Goal: Information Seeking & Learning: Learn about a topic

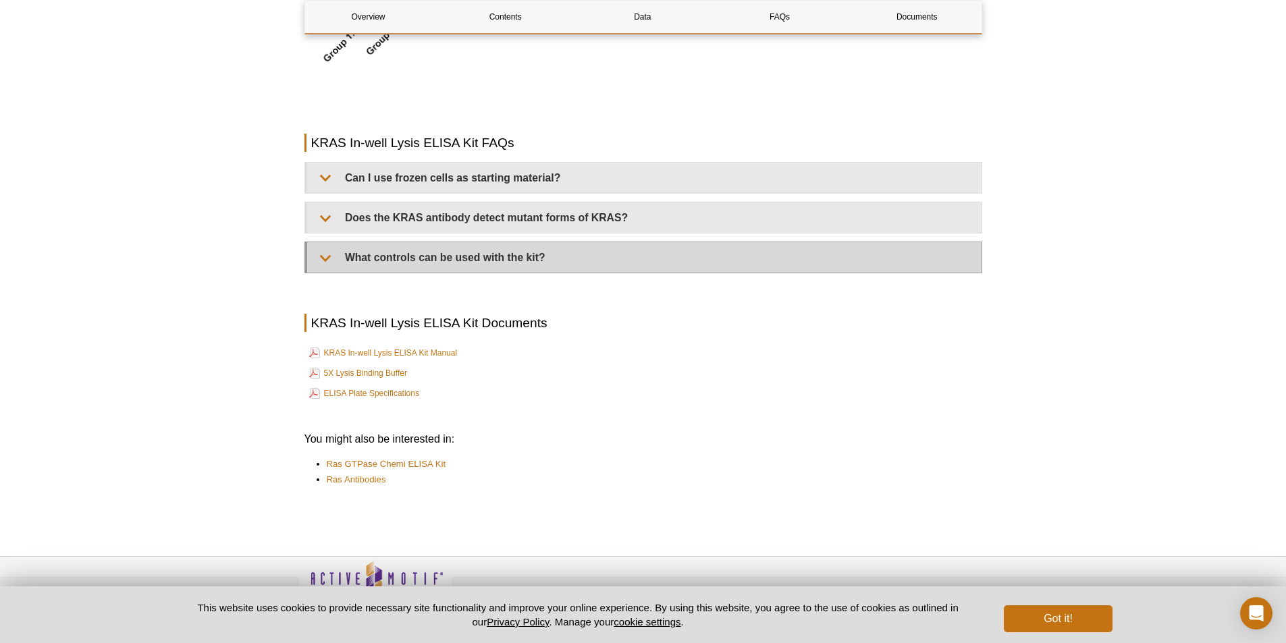
scroll to position [2792, 0]
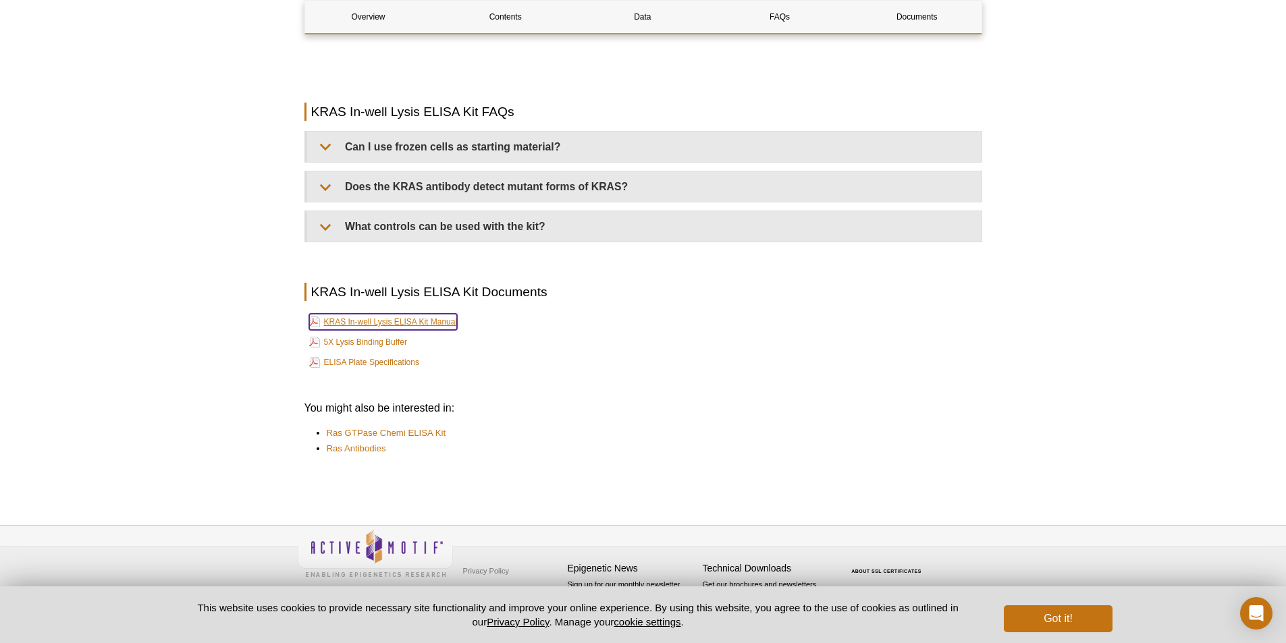
click at [416, 323] on link "KRAS In-well Lysis ELISA Kit Manual" at bounding box center [383, 322] width 148 height 16
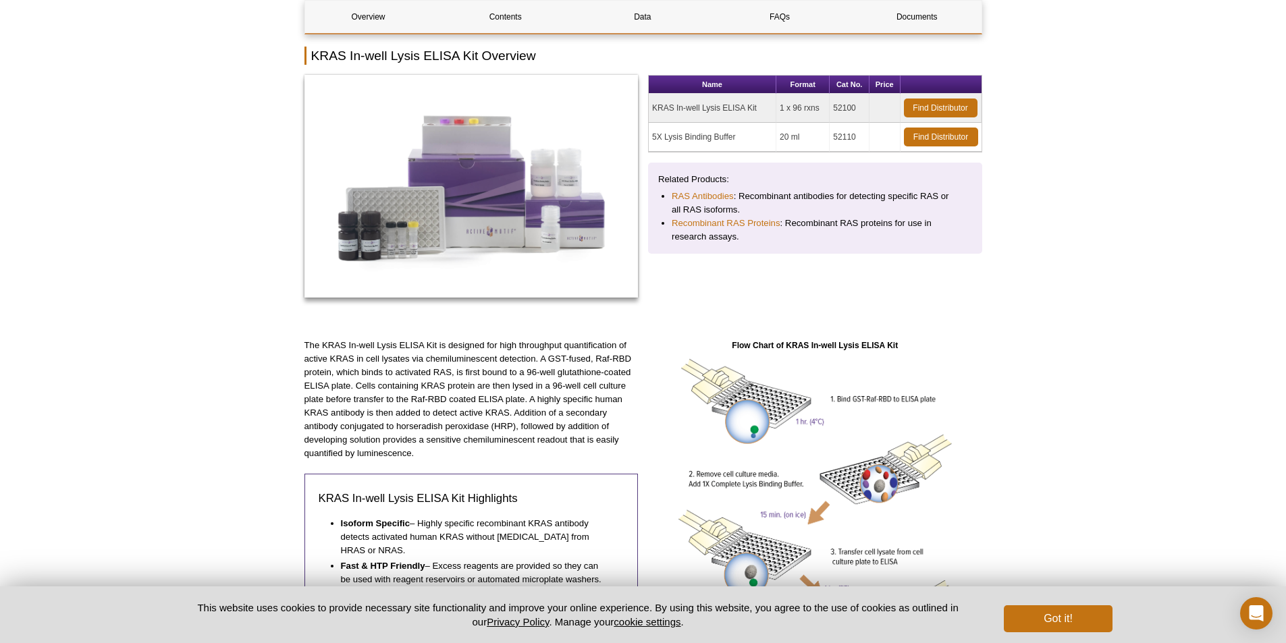
scroll to position [1854, 0]
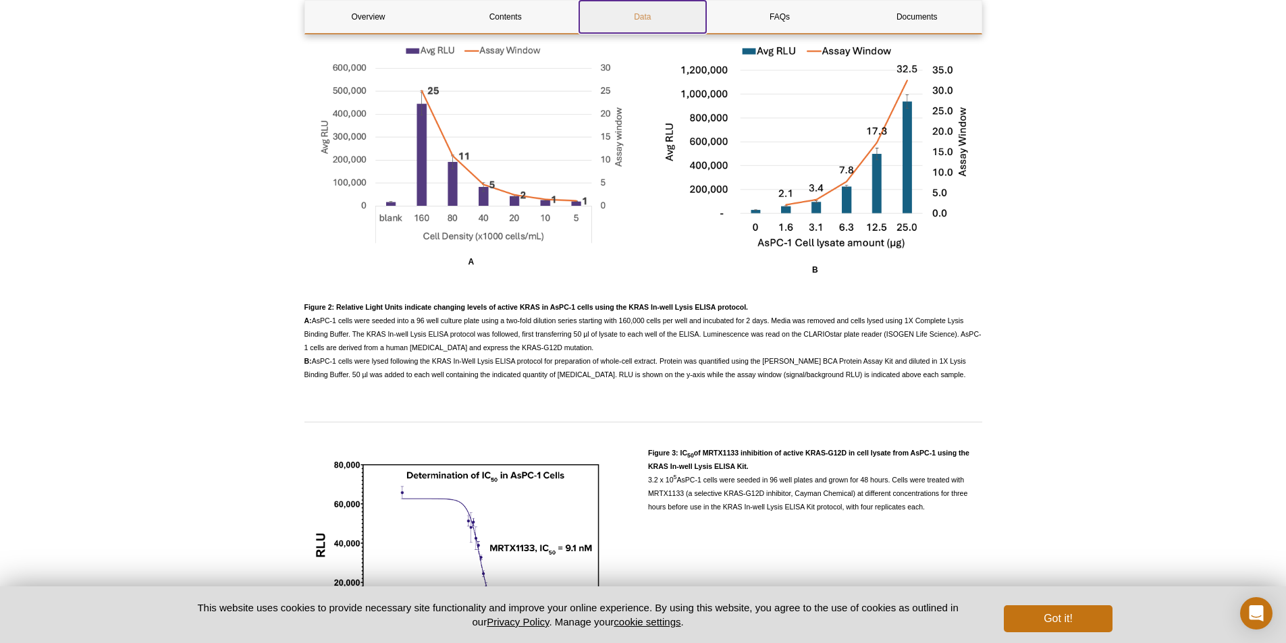
click at [643, 26] on link "Data" at bounding box center [642, 17] width 127 height 32
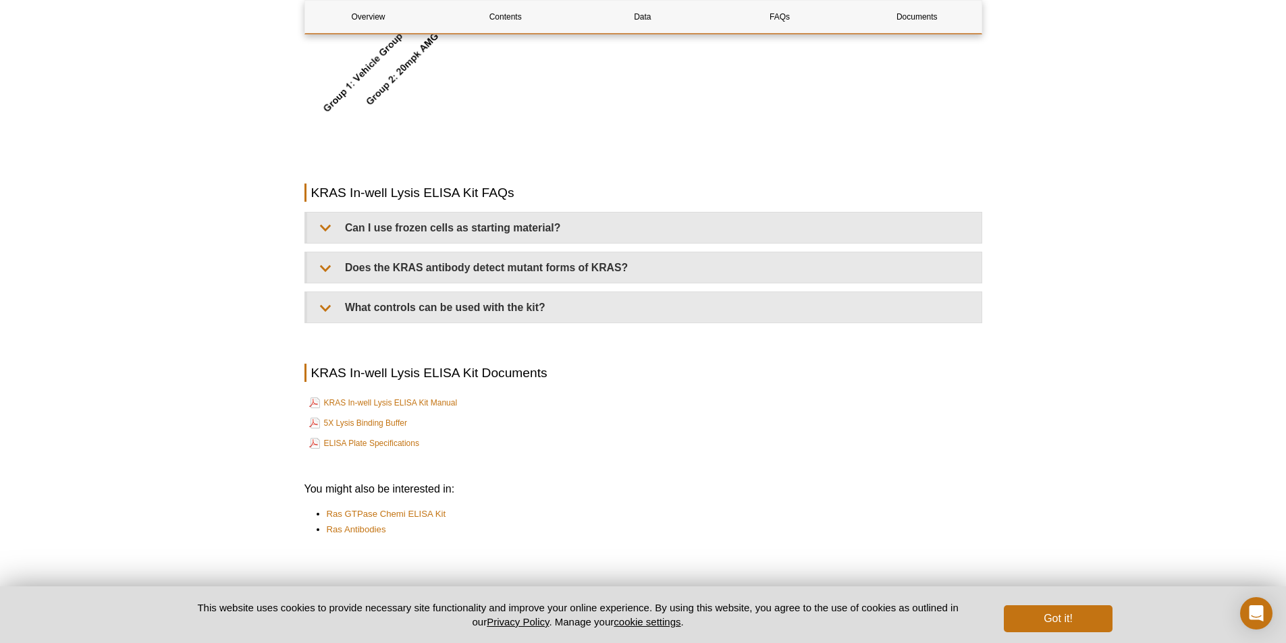
scroll to position [2717, 0]
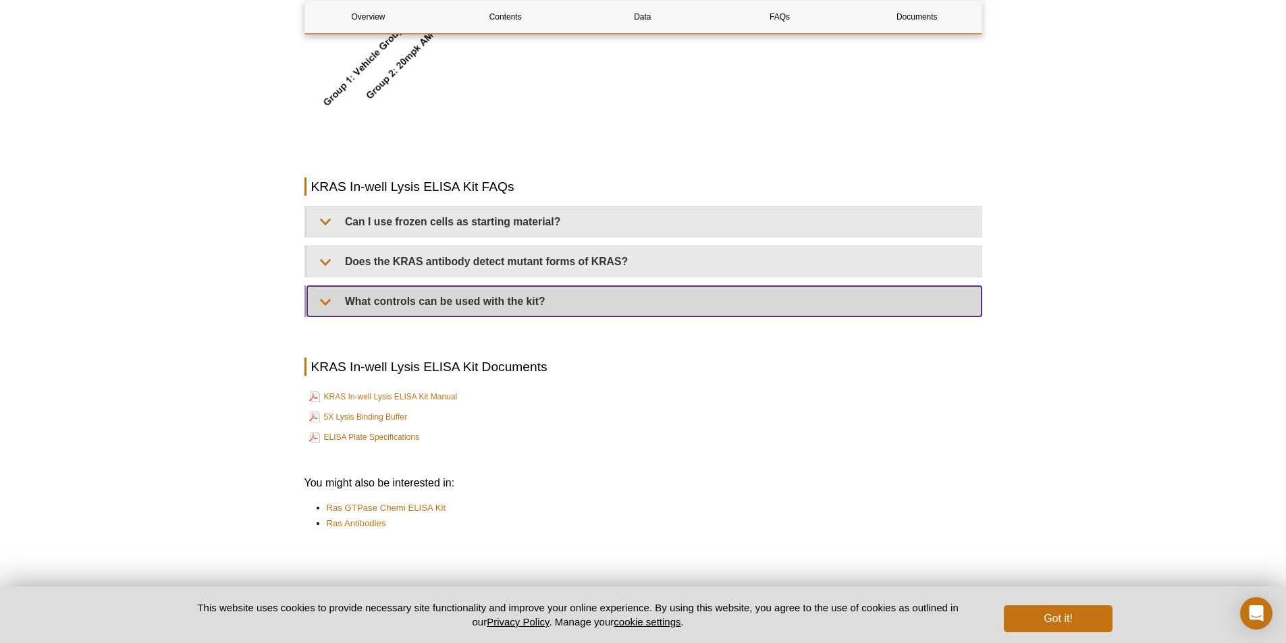
click at [516, 304] on summary "What controls can be used with the kit?" at bounding box center [644, 301] width 674 height 30
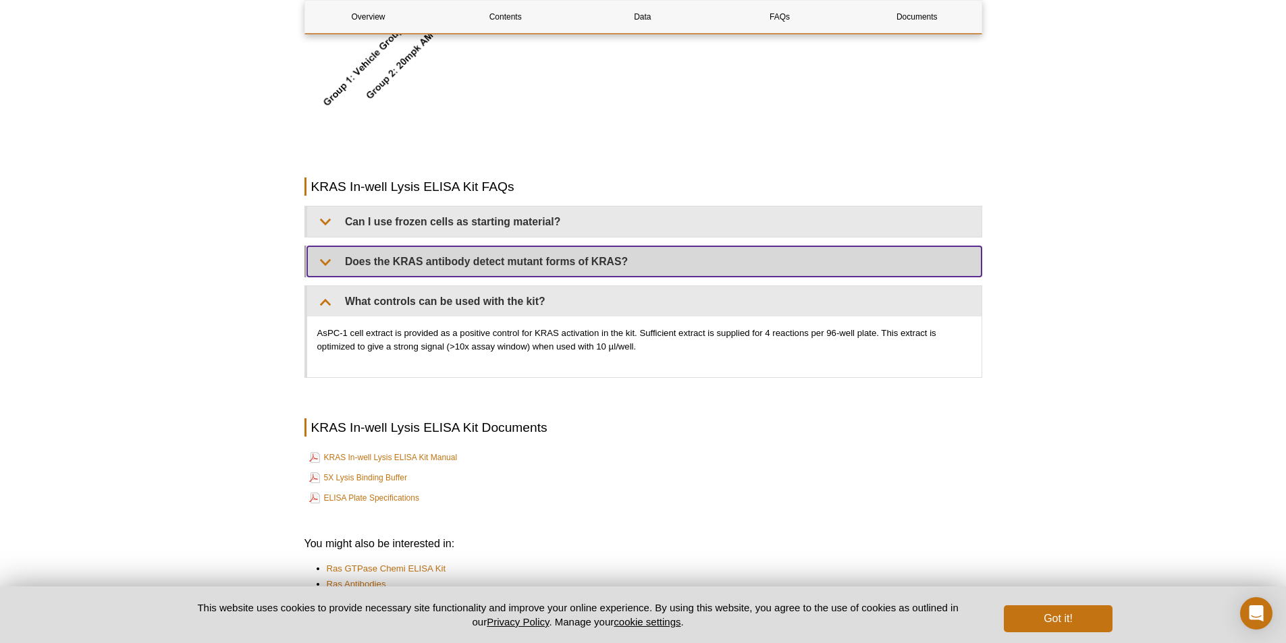
click at [522, 246] on summary "Does the KRAS antibody detect mutant forms of KRAS?" at bounding box center [644, 261] width 674 height 30
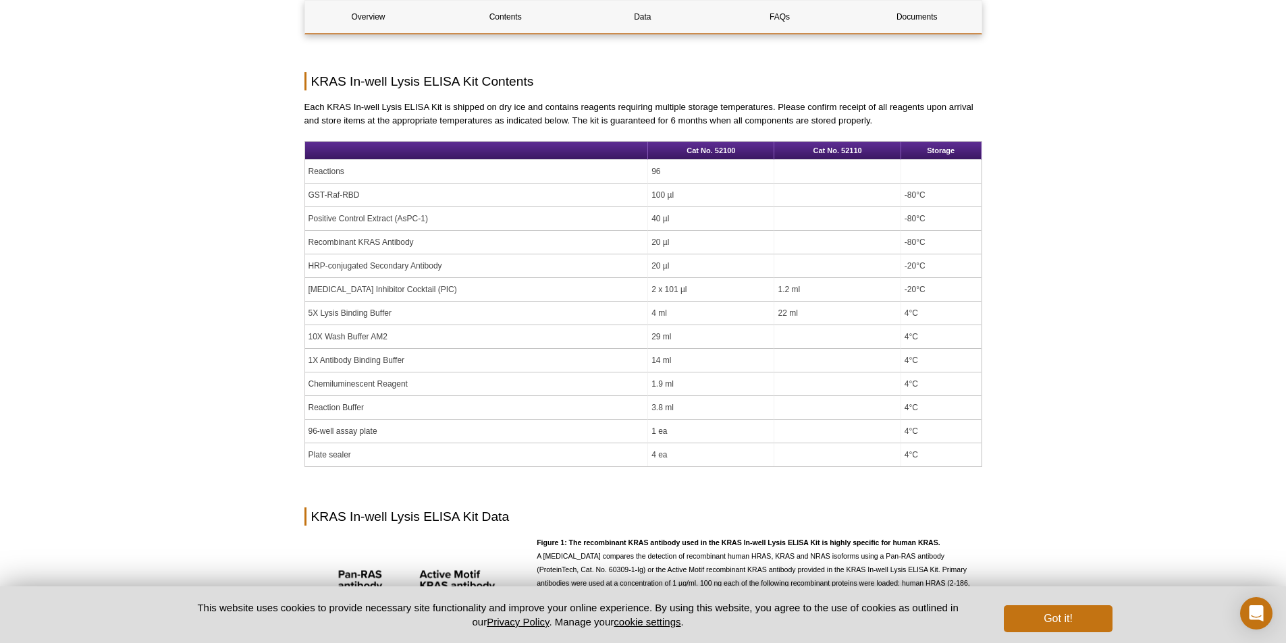
scroll to position [902, 0]
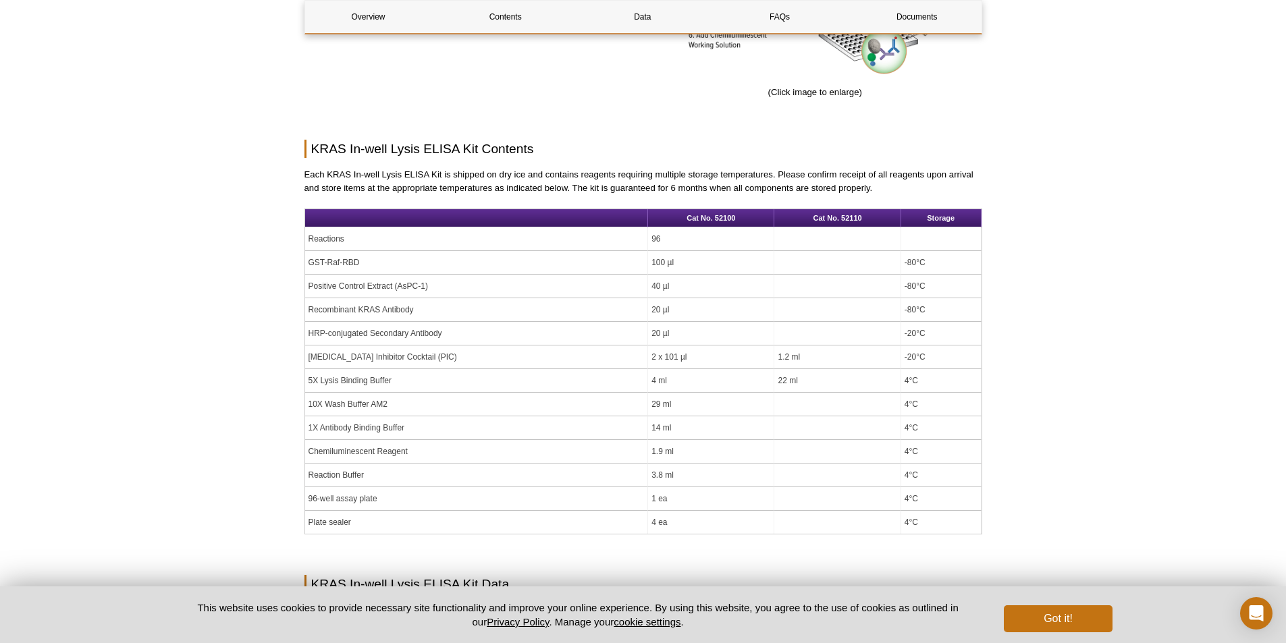
drag, startPoint x: 890, startPoint y: 192, endPoint x: 344, endPoint y: 207, distance: 546.3
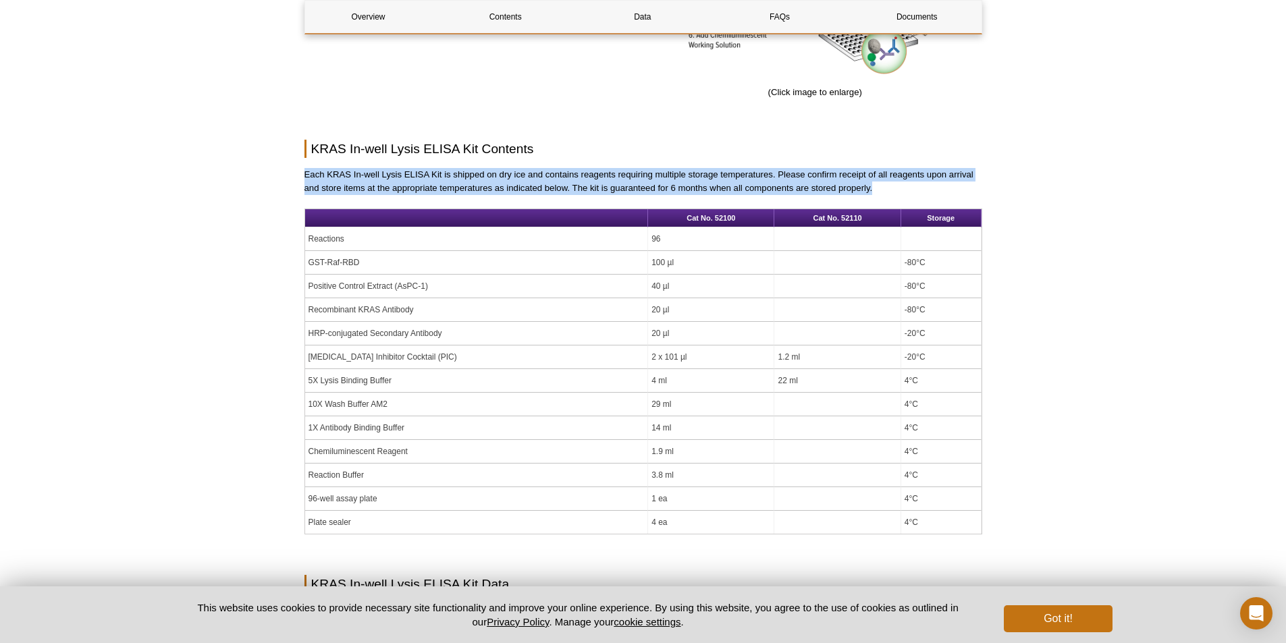
drag, startPoint x: 306, startPoint y: 172, endPoint x: 944, endPoint y: 186, distance: 638.7
click at [944, 186] on p "Each KRAS In-well Lysis ELISA Kit is shipped on dry ice and contains reagents r…" at bounding box center [643, 181] width 678 height 27
copy p "Each KRAS In-well Lysis ELISA Kit is shipped on dry ice and contains reagents r…"
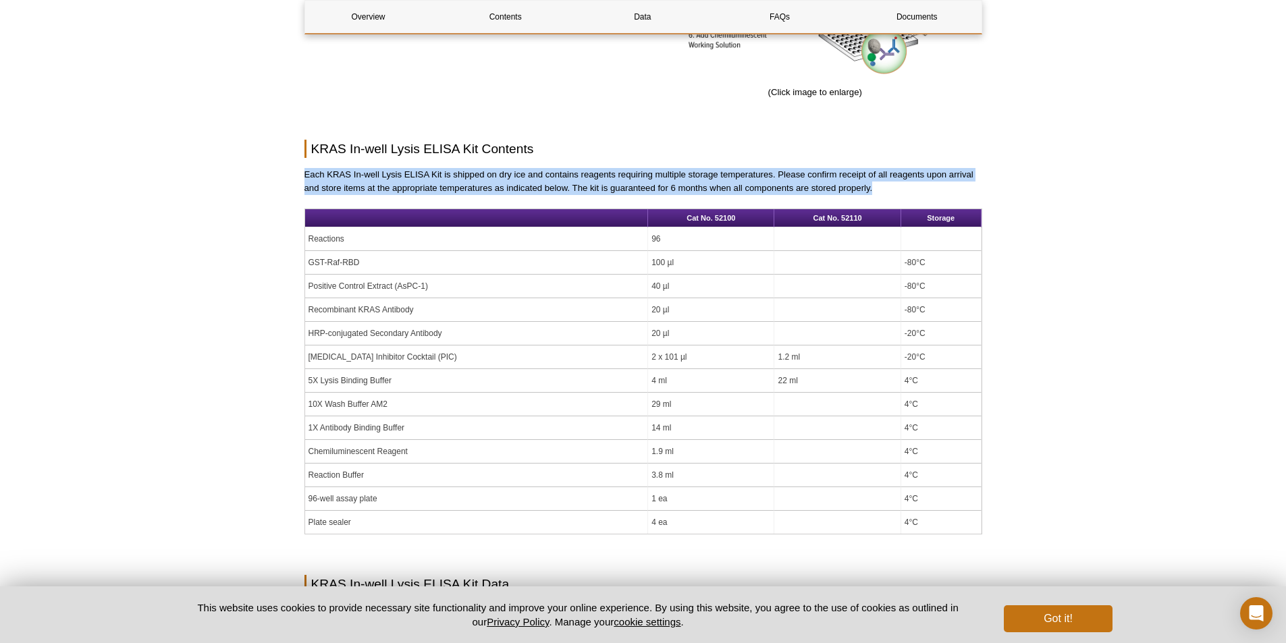
drag, startPoint x: 873, startPoint y: 191, endPoint x: 288, endPoint y: 171, distance: 585.5
copy p "Each KRAS In-well Lysis ELISA Kit is shipped on dry ice and contains reagents r…"
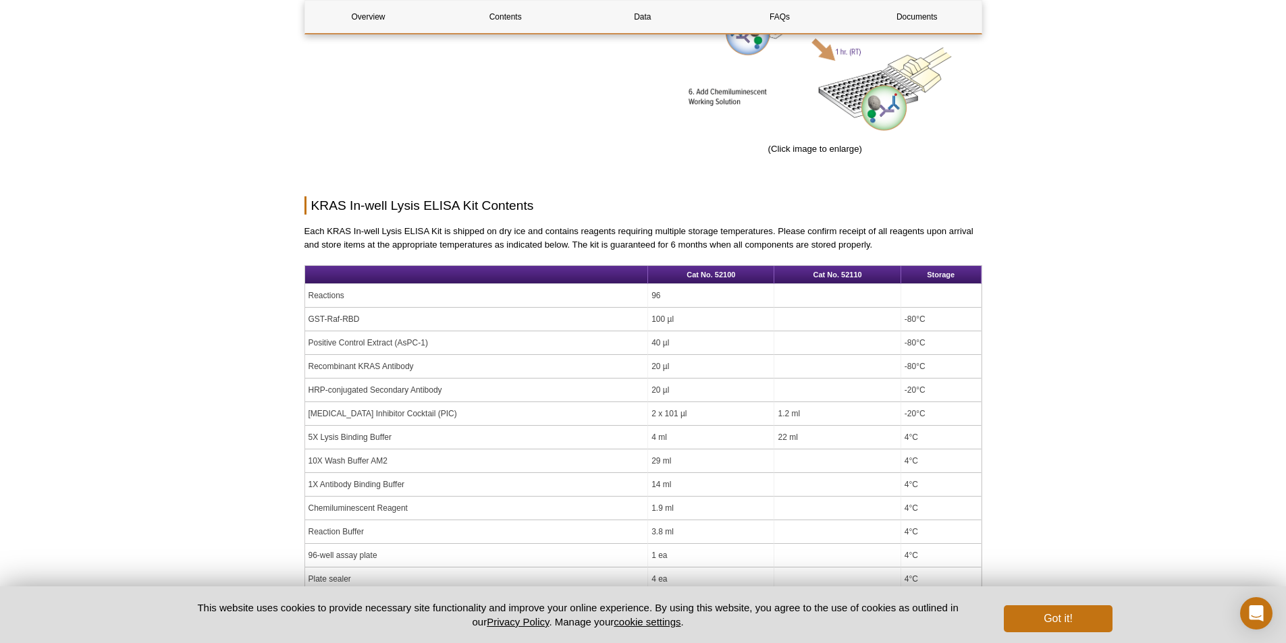
scroll to position [767, 0]
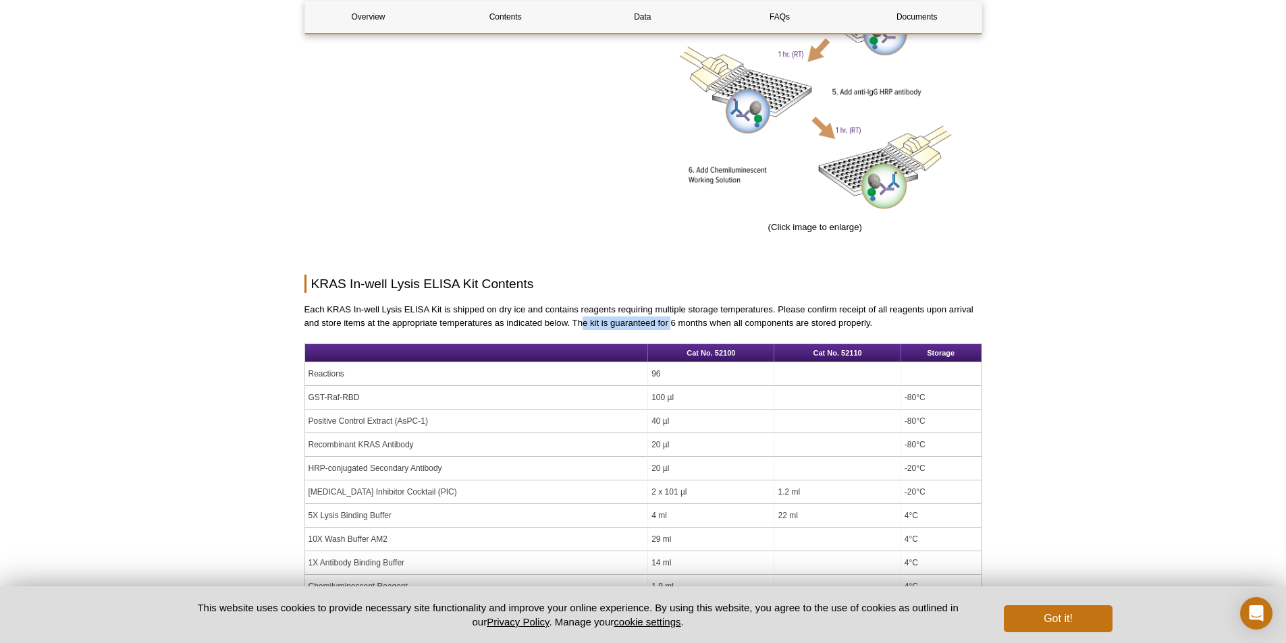
drag, startPoint x: 585, startPoint y: 323, endPoint x: 671, endPoint y: 319, distance: 85.8
click at [671, 319] on p "Each KRAS In-well Lysis ELISA Kit is shipped on dry ice and contains reagents r…" at bounding box center [643, 316] width 678 height 27
click at [782, 321] on p "Each KRAS In-well Lysis ELISA Kit is shipped on dry ice and contains reagents r…" at bounding box center [643, 316] width 678 height 27
drag, startPoint x: 569, startPoint y: 325, endPoint x: 886, endPoint y: 327, distance: 316.6
click at [886, 327] on p "Each KRAS In-well Lysis ELISA Kit is shipped on dry ice and contains reagents r…" at bounding box center [643, 316] width 678 height 27
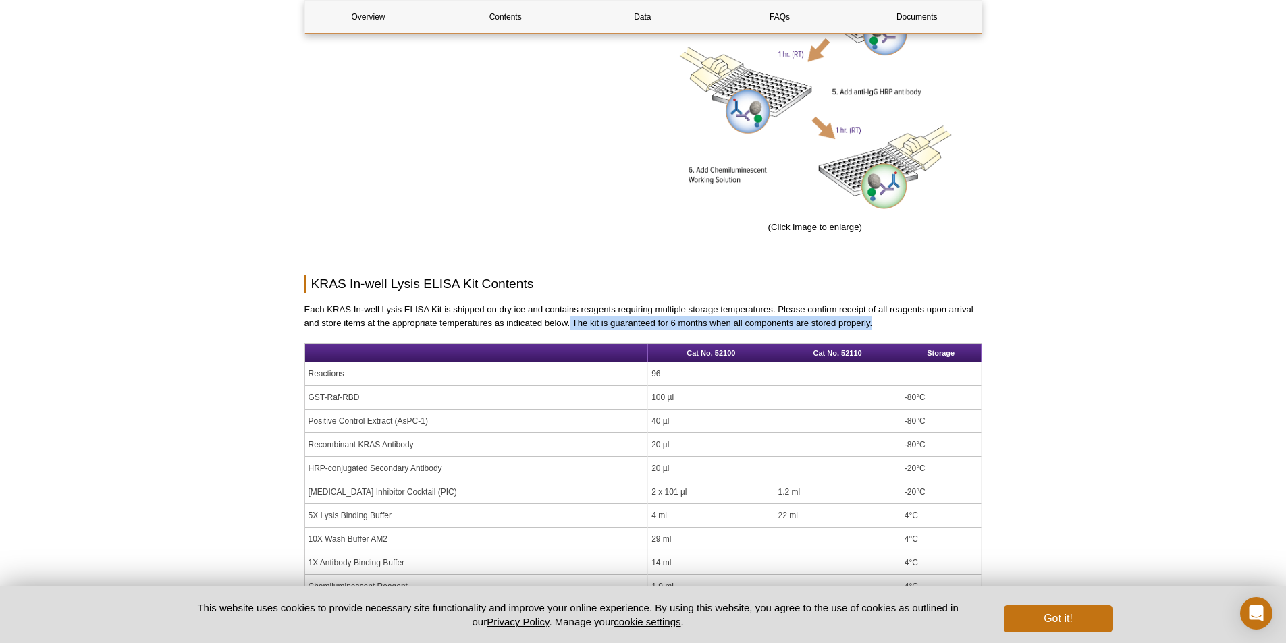
click at [886, 327] on p "Each KRAS In-well Lysis ELISA Kit is shipped on dry ice and contains reagents r…" at bounding box center [643, 316] width 678 height 27
drag, startPoint x: 573, startPoint y: 323, endPoint x: 869, endPoint y: 326, distance: 296.3
click at [869, 326] on p "Each KRAS In-well Lysis ELISA Kit is shipped on dry ice and contains reagents r…" at bounding box center [643, 316] width 678 height 27
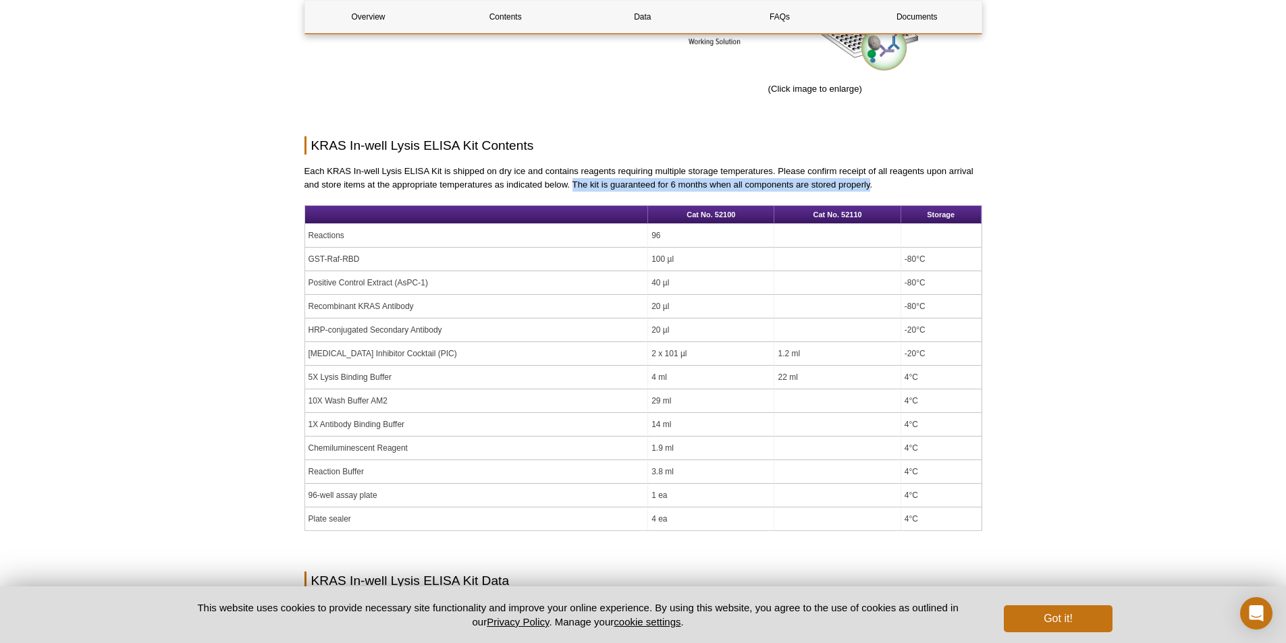
scroll to position [902, 0]
